Goal: Information Seeking & Learning: Learn about a topic

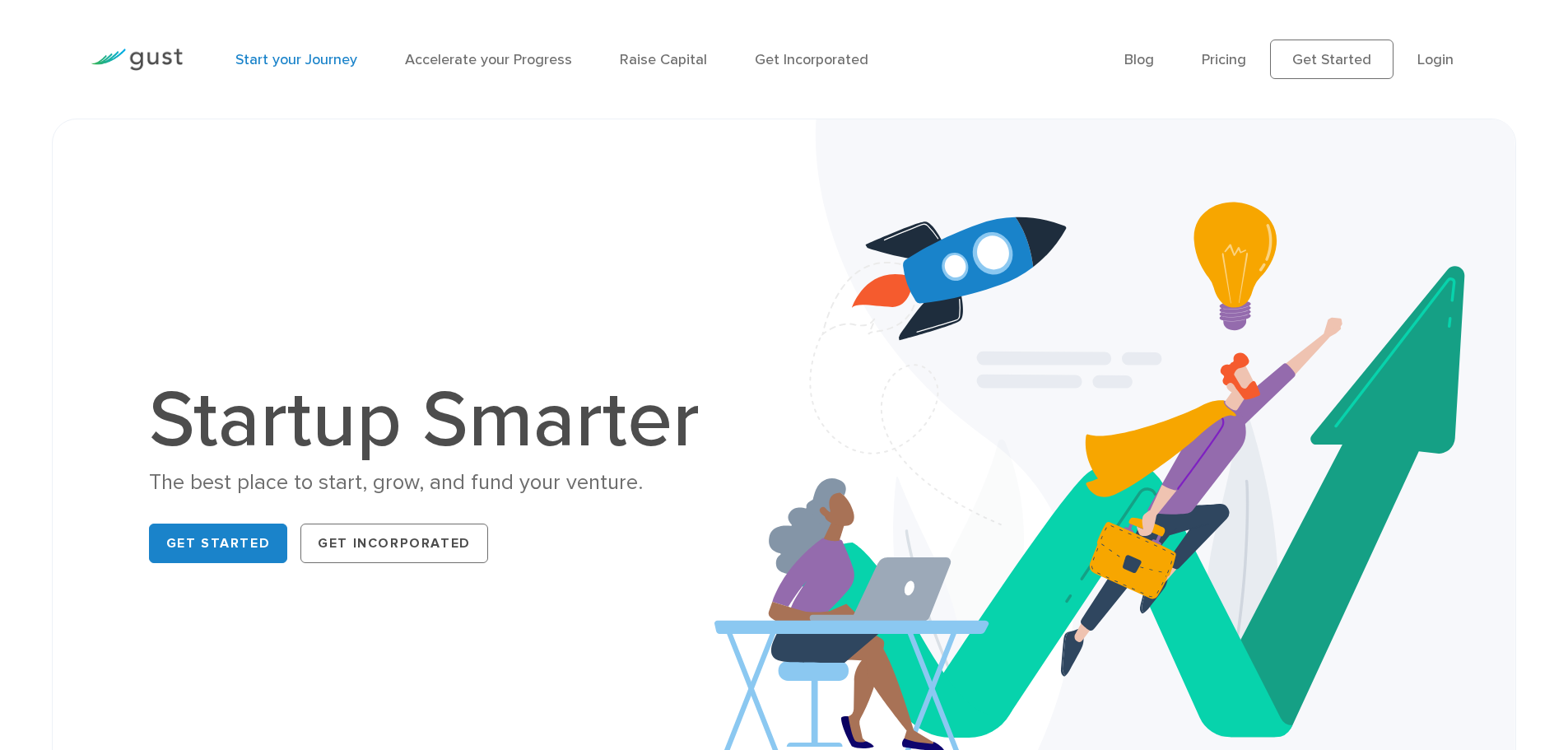
click at [287, 61] on link "Start your Journey" at bounding box center [296, 60] width 122 height 17
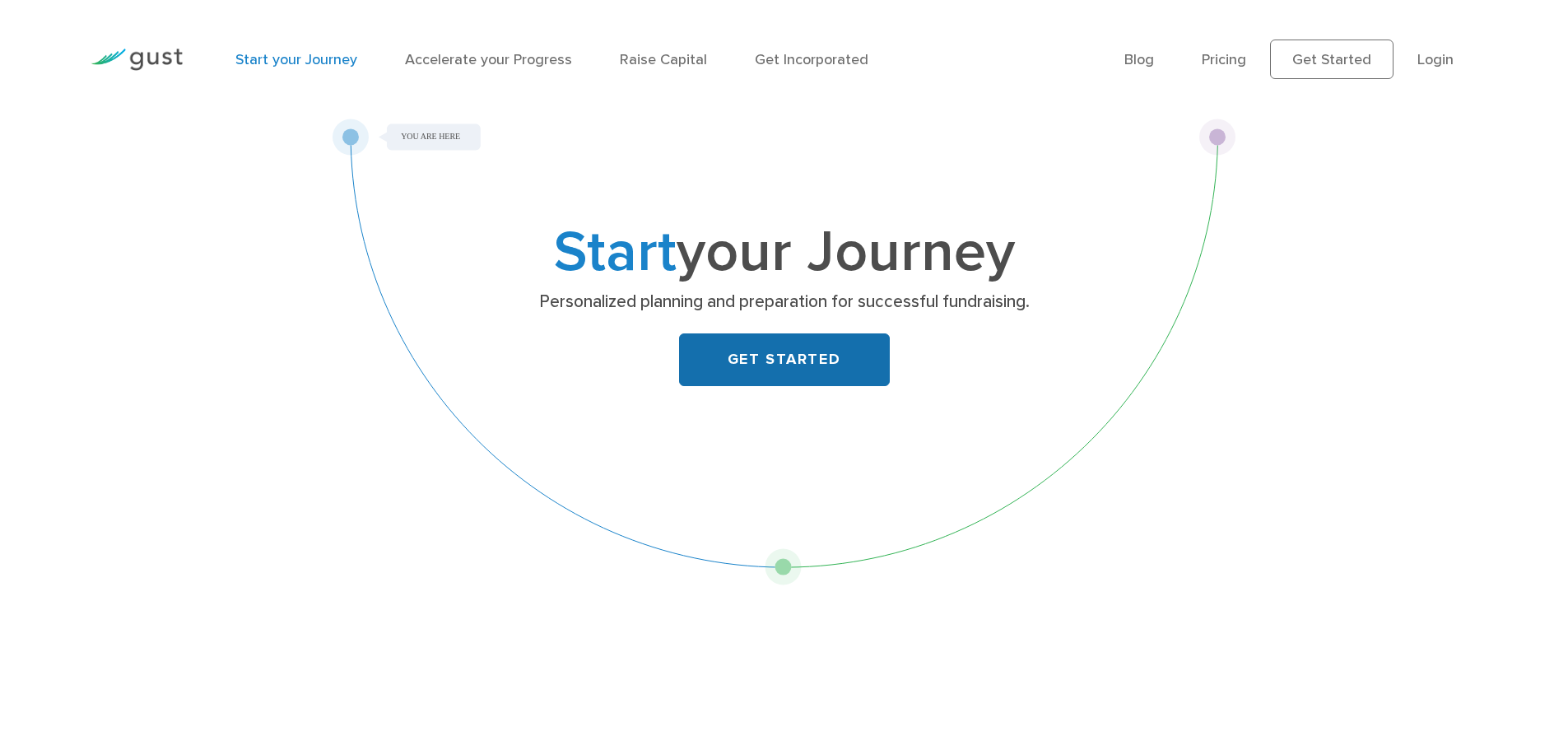
click at [724, 335] on link "GET STARTED" at bounding box center [784, 360] width 211 height 52
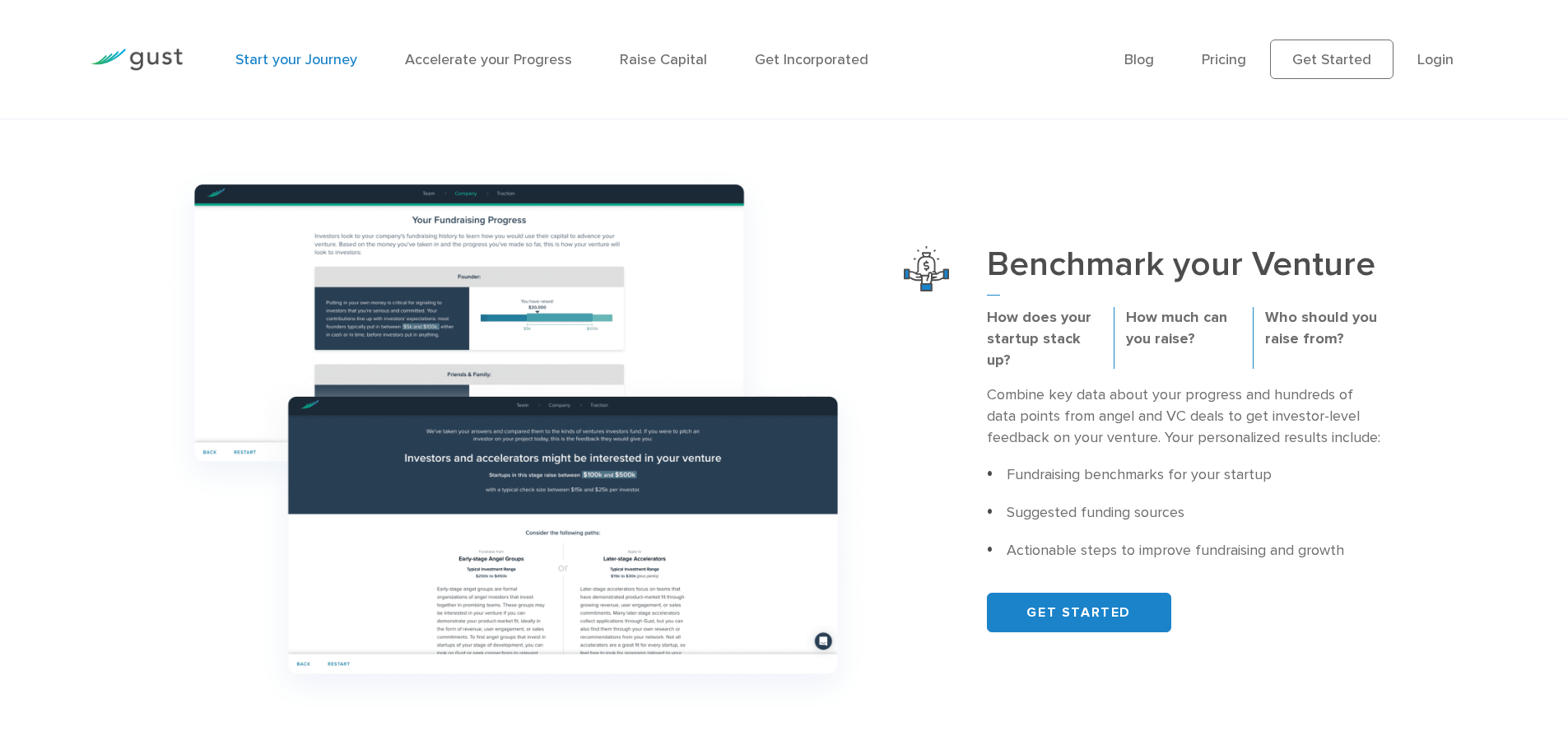
scroll to position [659, 0]
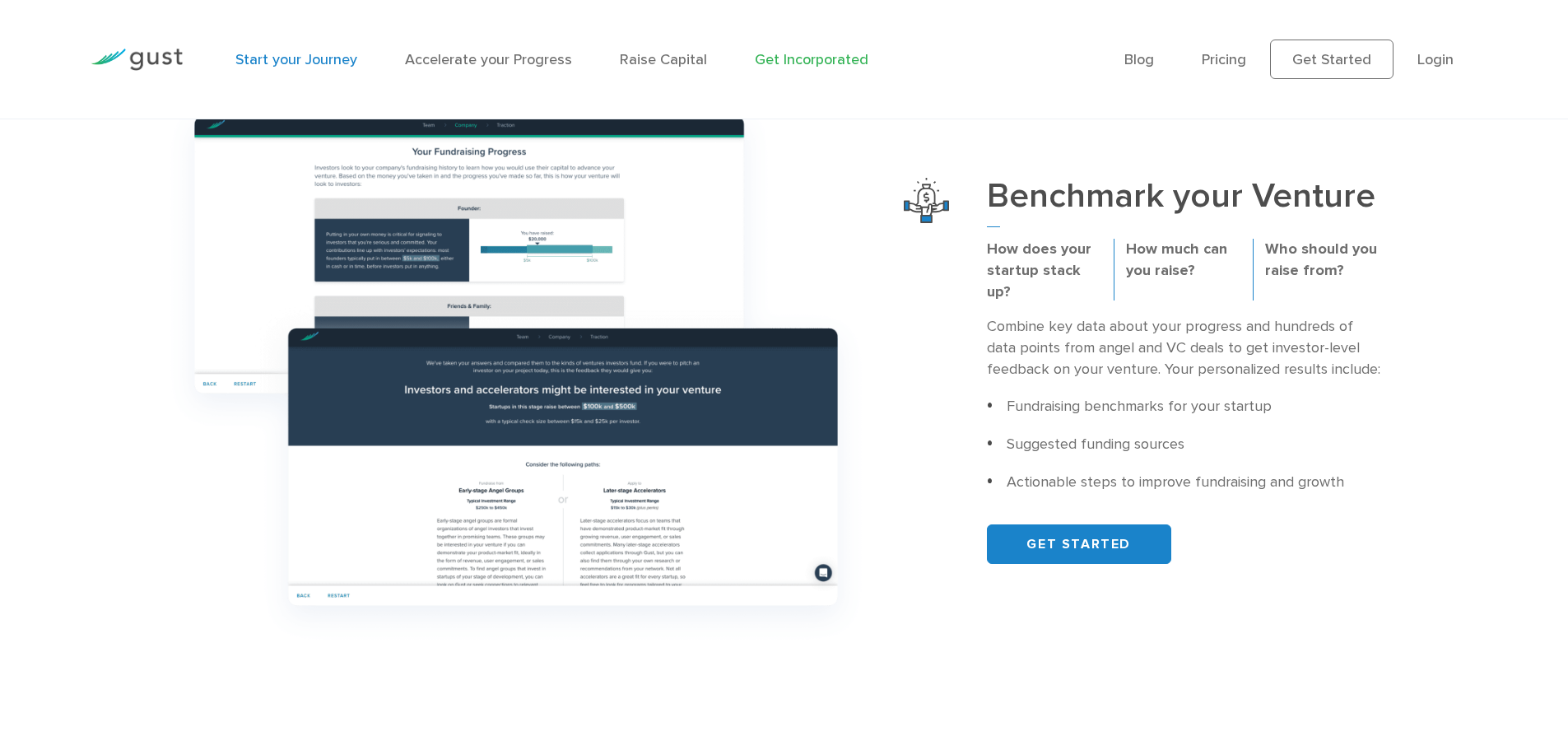
click at [835, 58] on link "Get Incorporated" at bounding box center [811, 60] width 113 height 17
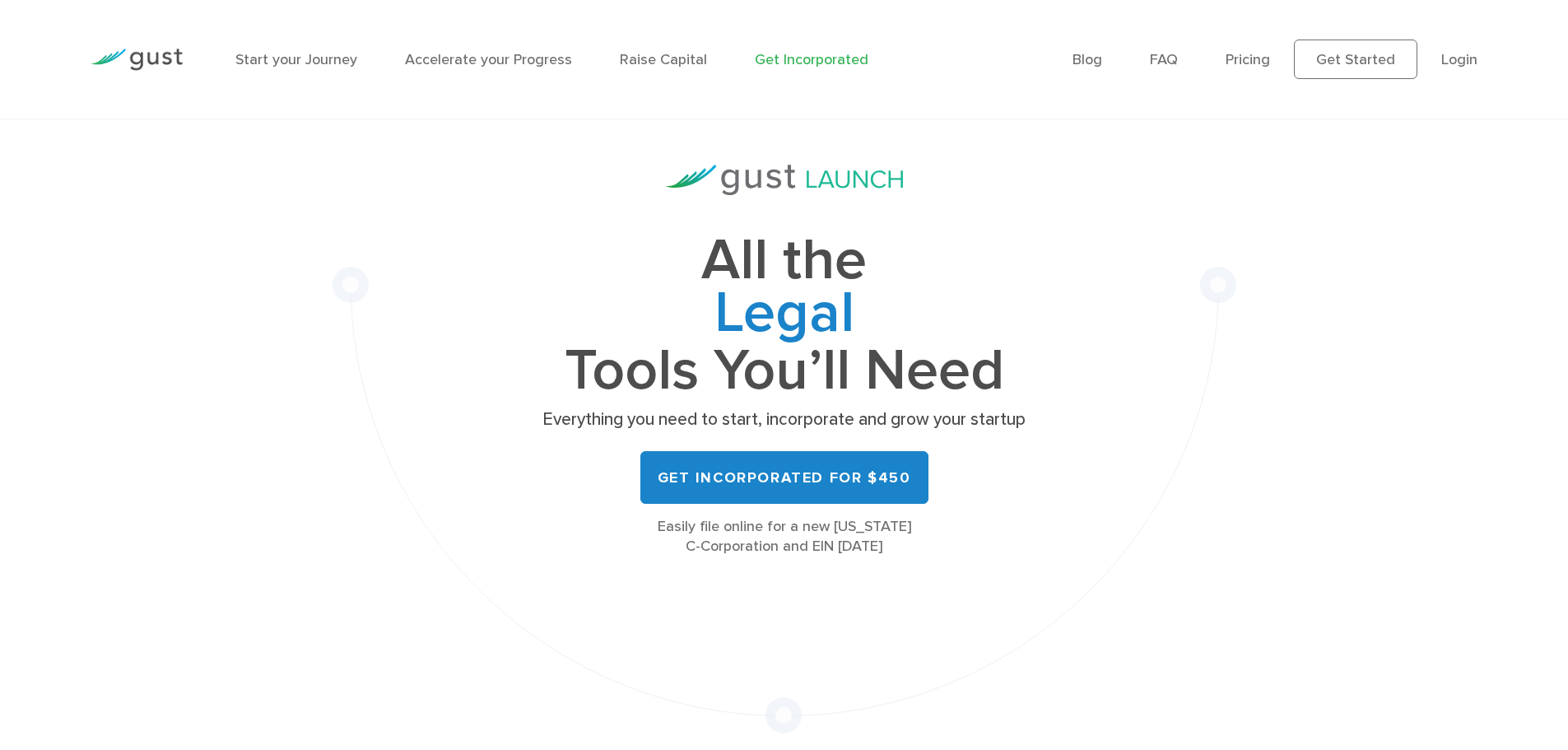
scroll to position [165, 0]
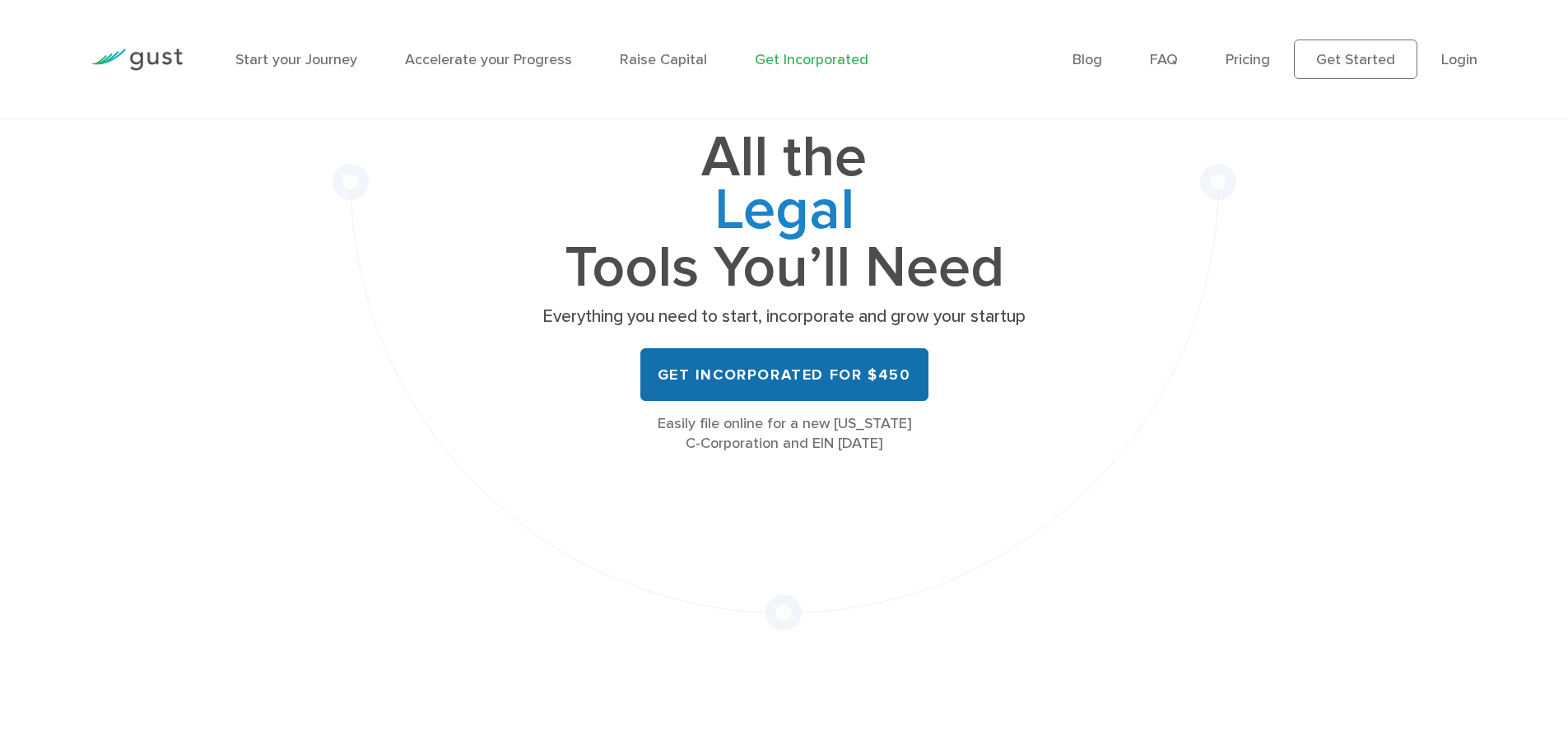
click at [773, 366] on link "Get Incorporated for $450" at bounding box center [784, 375] width 288 height 52
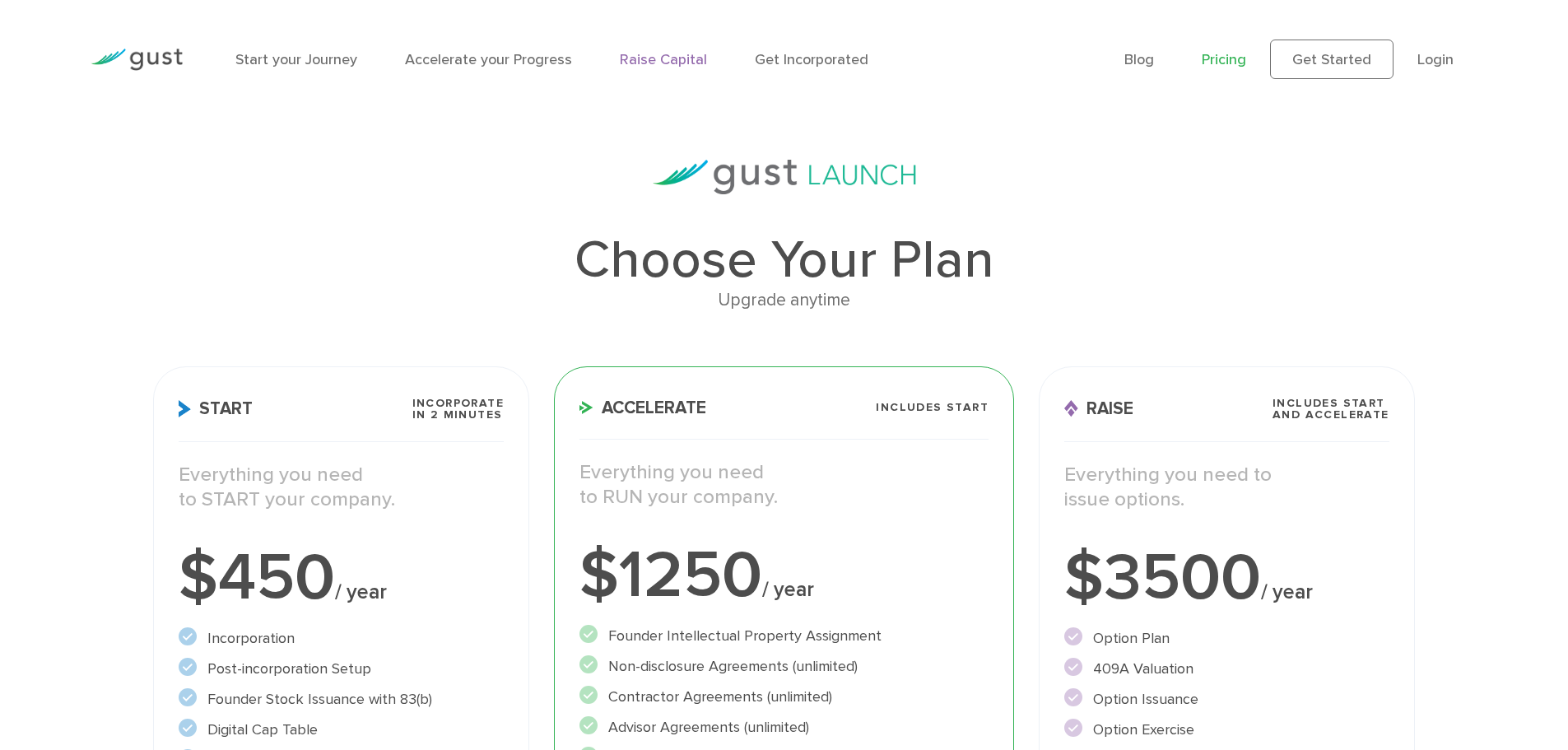
click at [659, 58] on link "Raise Capital" at bounding box center [664, 60] width 87 height 17
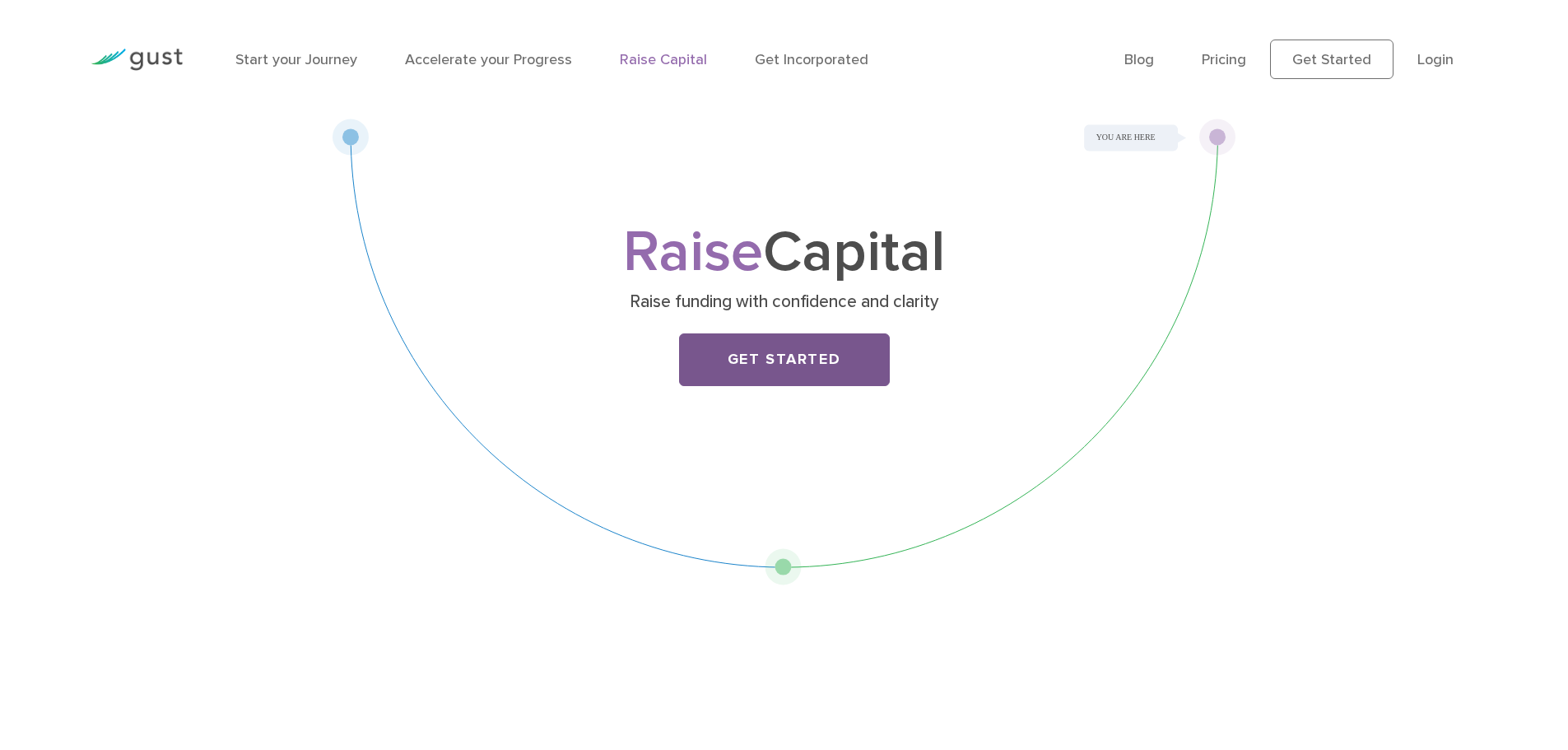
click at [760, 358] on link "Get Started" at bounding box center [784, 360] width 211 height 52
